Goal: Find specific page/section: Find specific page/section

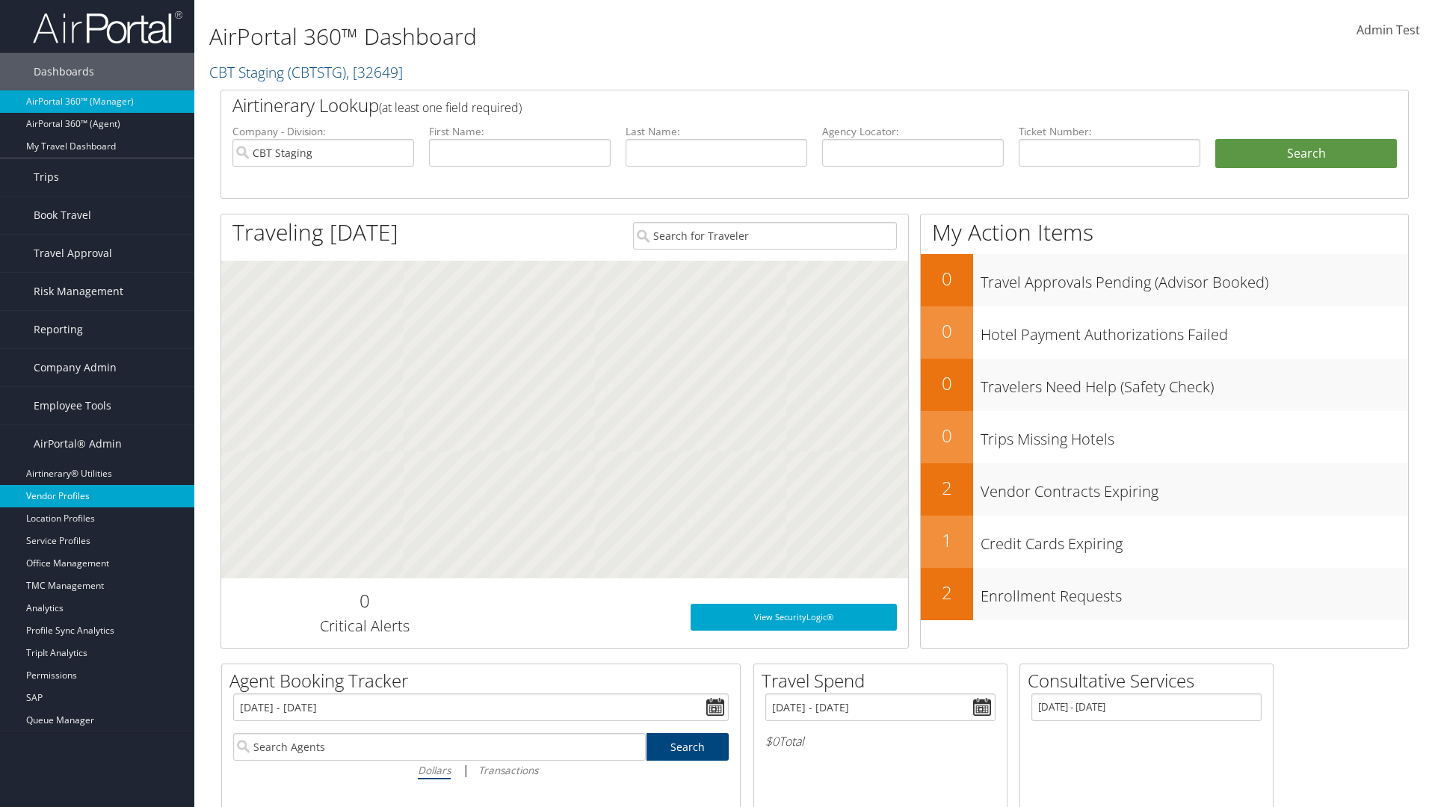
click at [97, 496] on link "Vendor Profiles" at bounding box center [97, 496] width 194 height 22
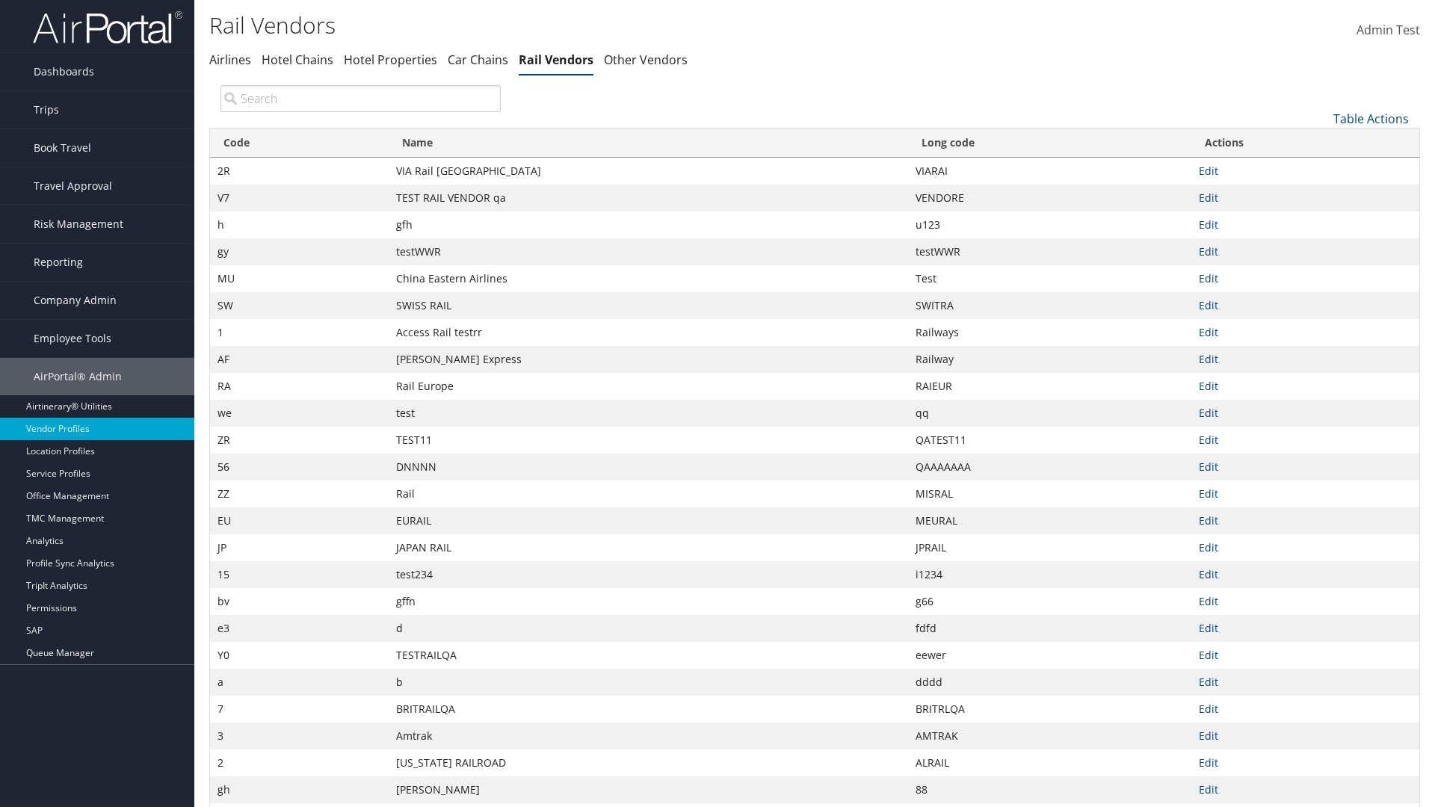
click at [648, 143] on th "Name" at bounding box center [648, 143] width 519 height 29
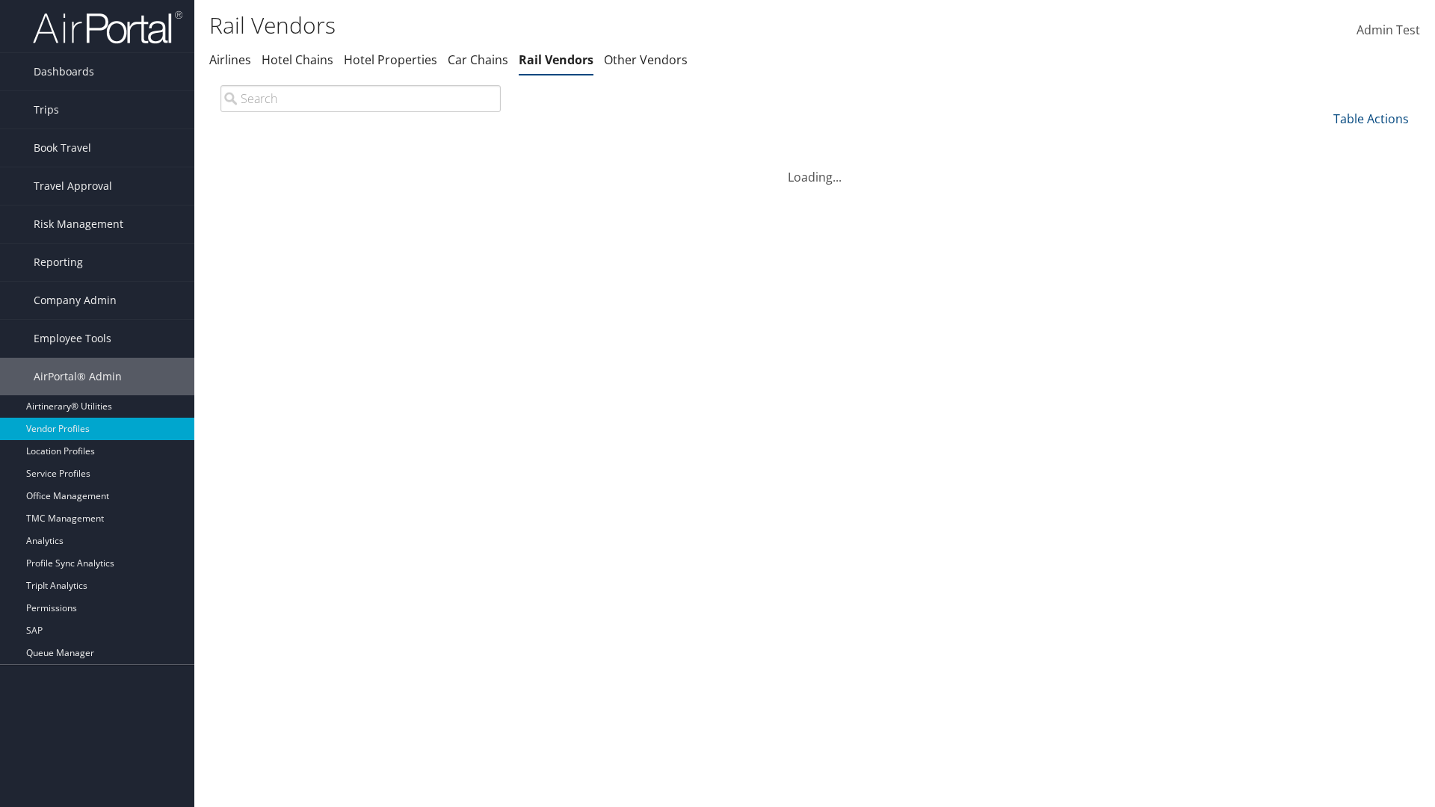
scroll to position [128, 0]
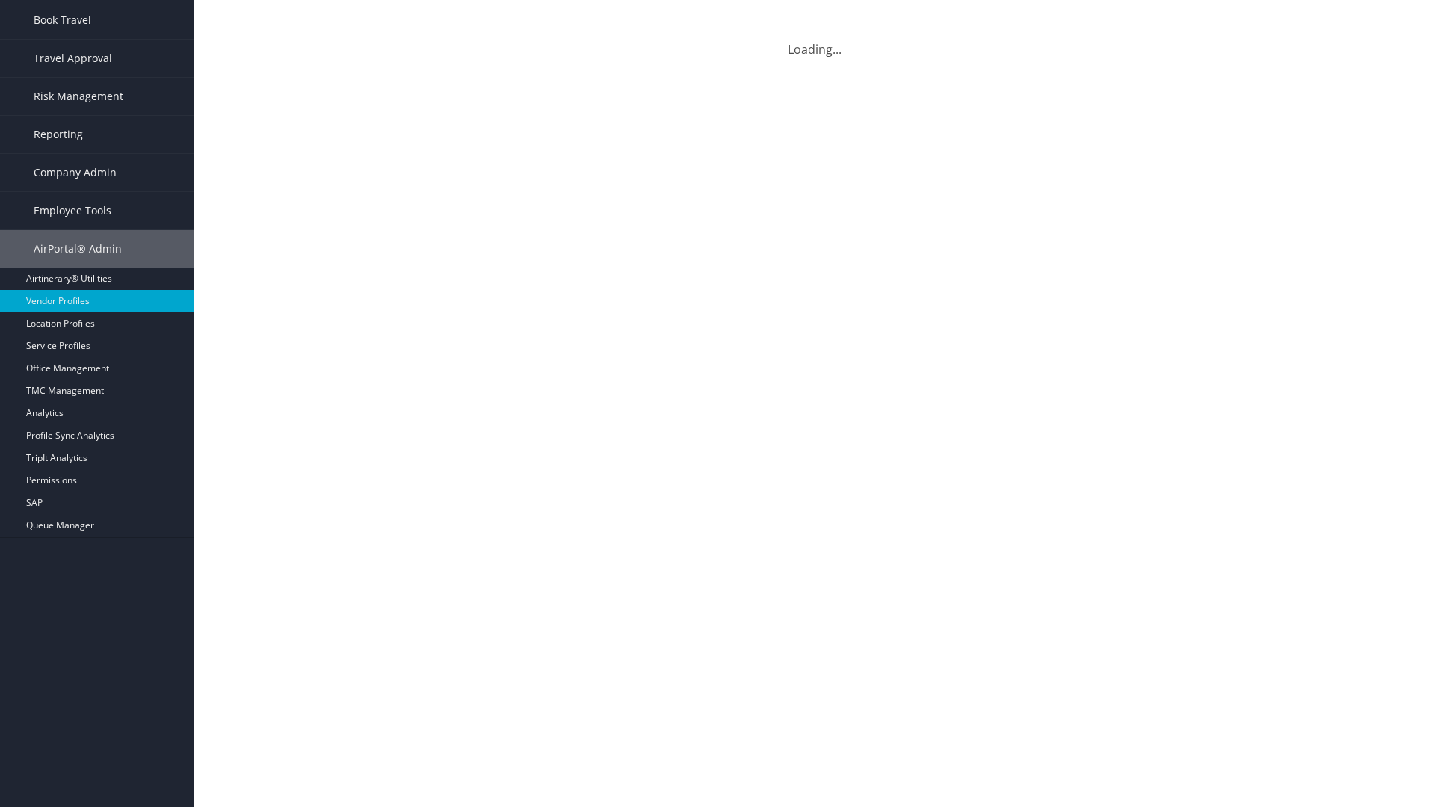
click at [648, 15] on th "Name" at bounding box center [648, 15] width 519 height 29
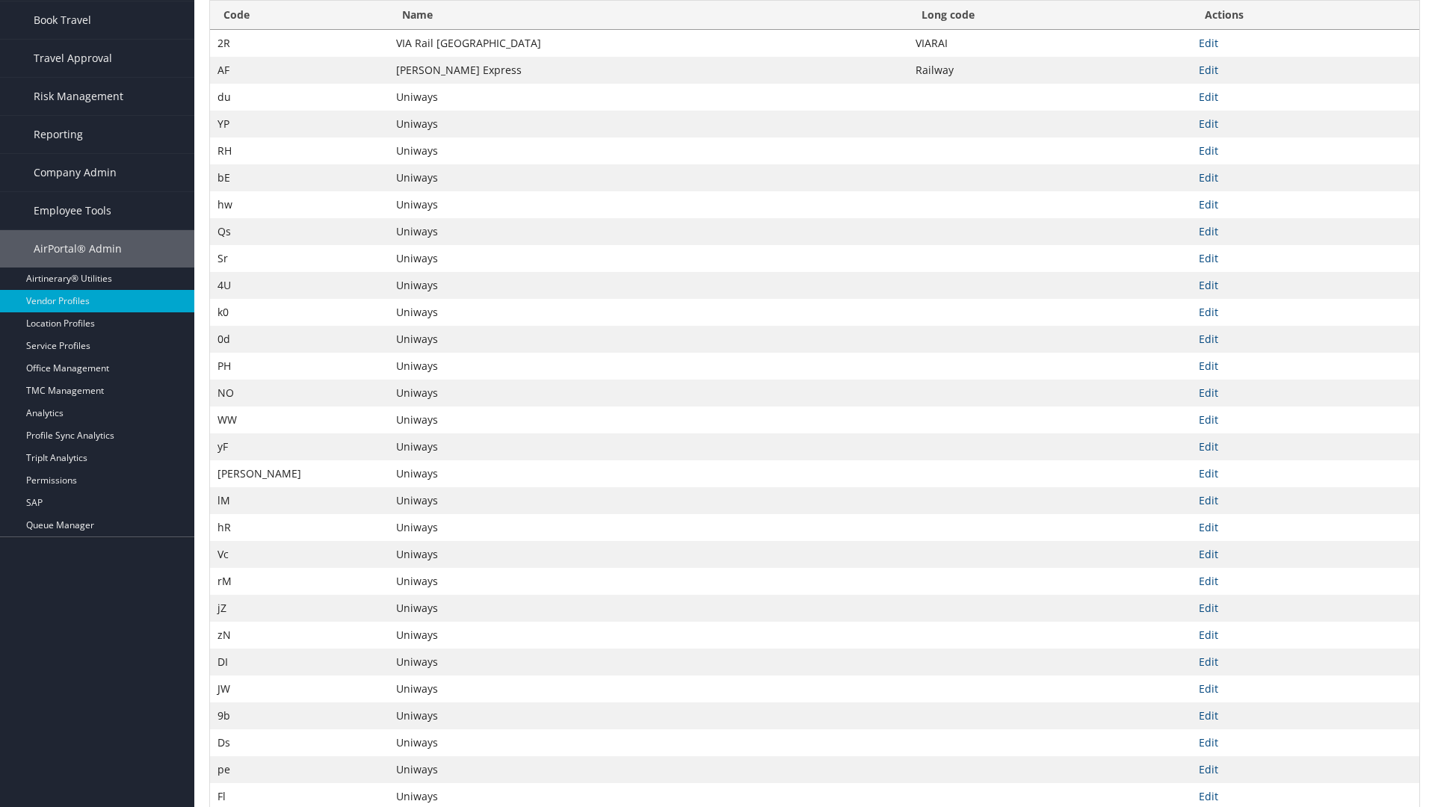
click at [1049, 15] on th "Long code" at bounding box center [1049, 15] width 283 height 29
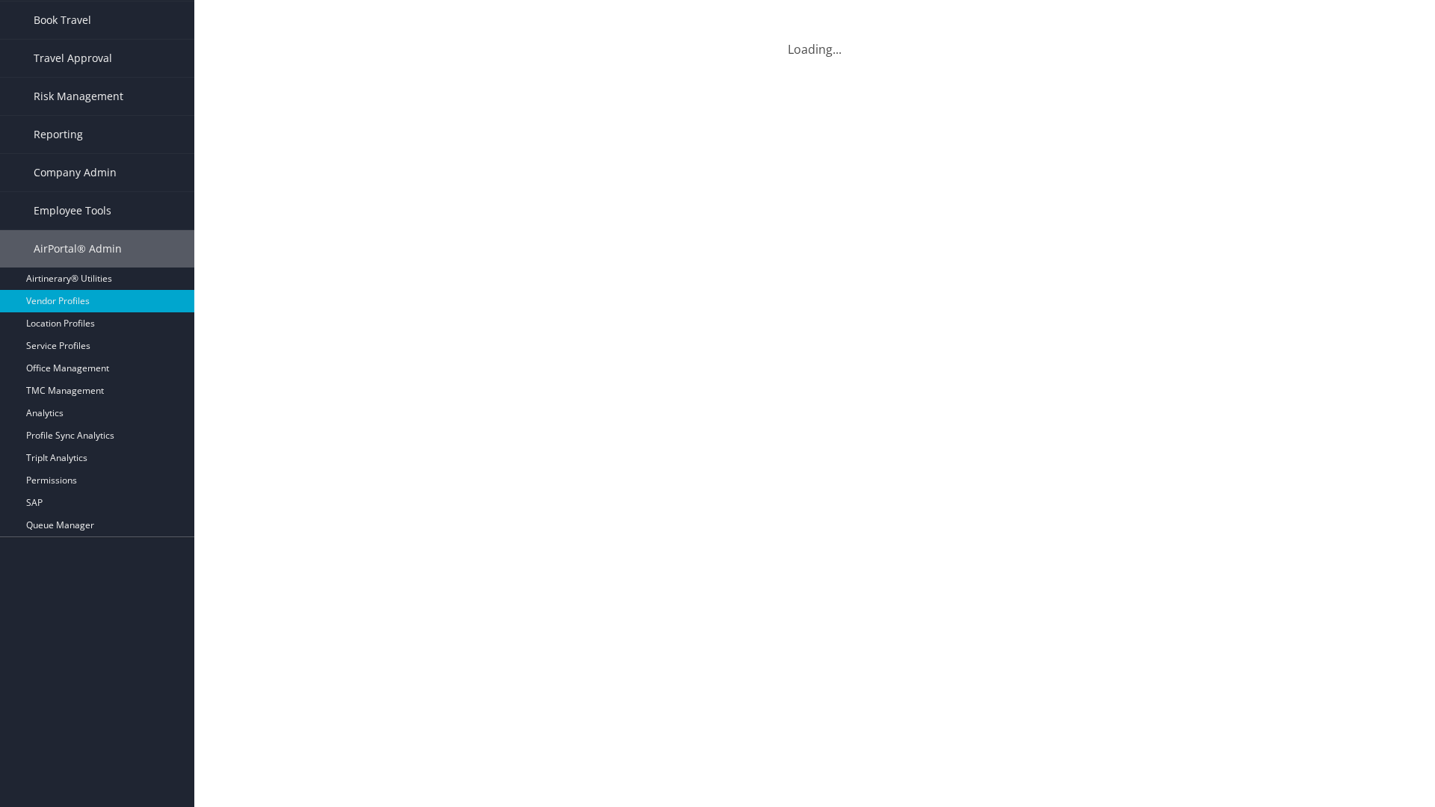
scroll to position [0, 0]
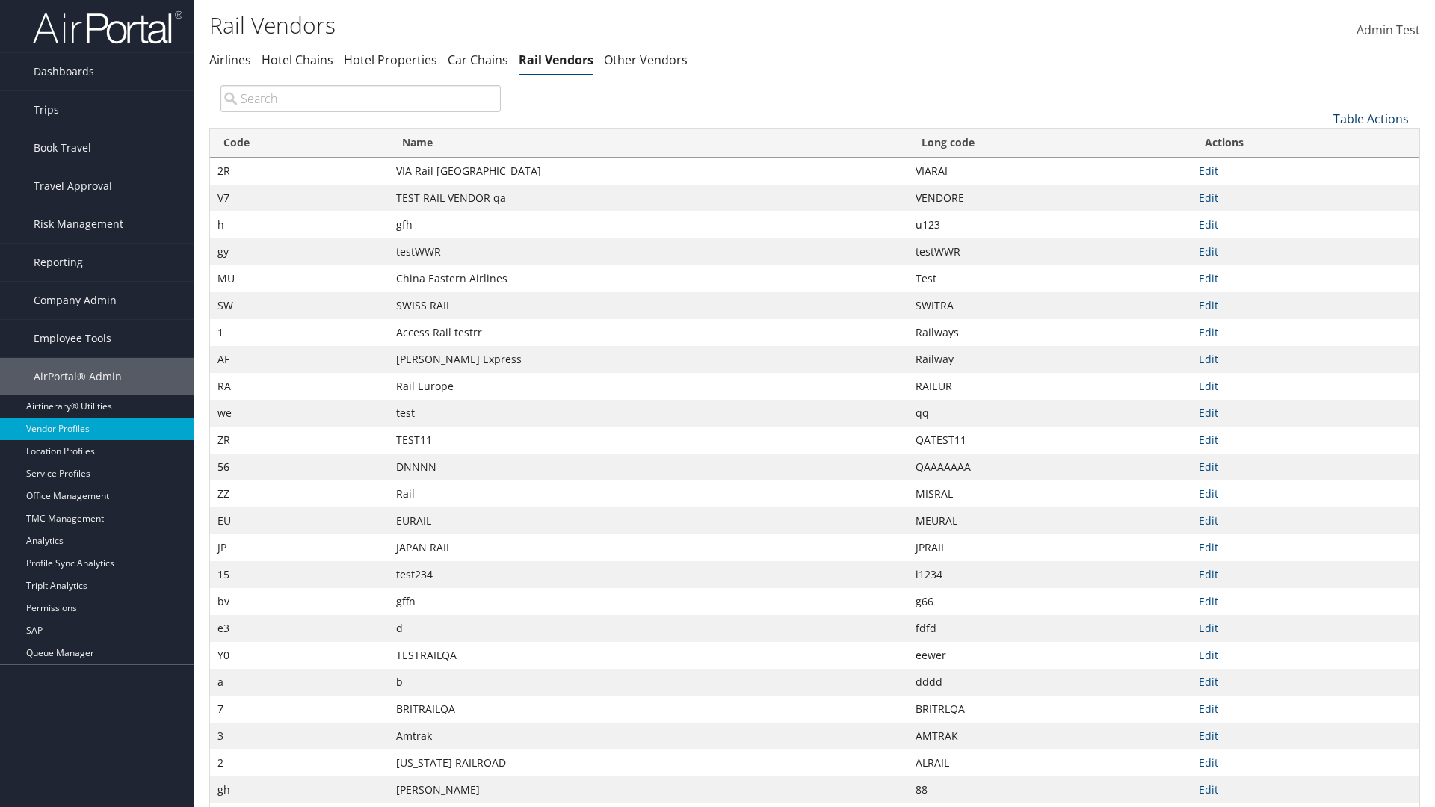
click at [1371, 118] on link "Table Actions" at bounding box center [1370, 119] width 75 height 16
click at [1321, 168] on link "25" at bounding box center [1321, 168] width 197 height 25
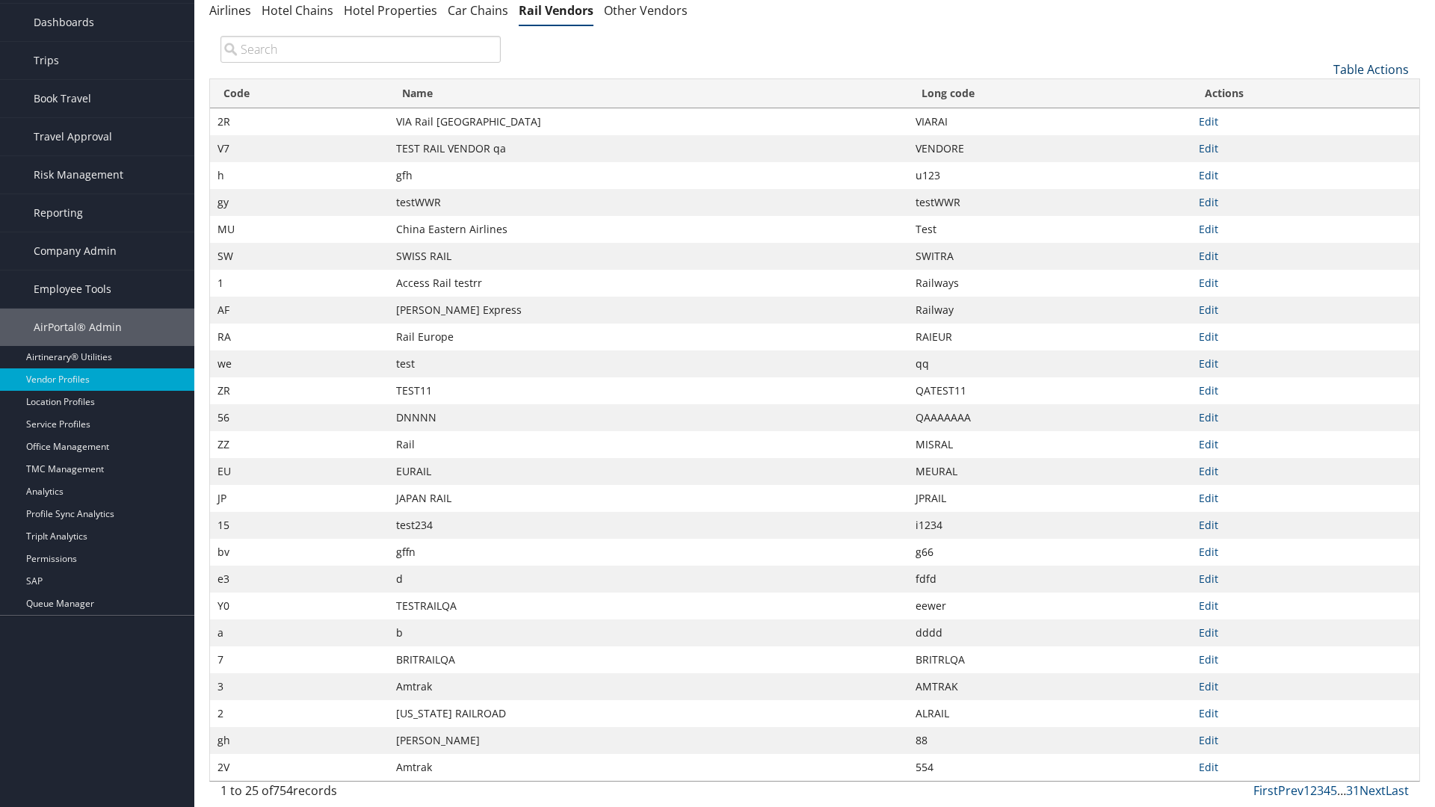
click at [1371, 69] on link "Table Actions" at bounding box center [1370, 69] width 75 height 16
click at [1321, 144] on link "50" at bounding box center [1321, 144] width 197 height 25
